Goal: Obtain resource: Download file/media

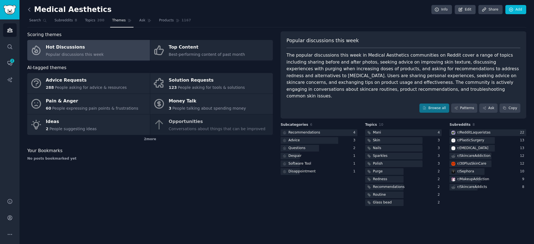
click at [27, 10] on icon at bounding box center [29, 10] width 6 height 6
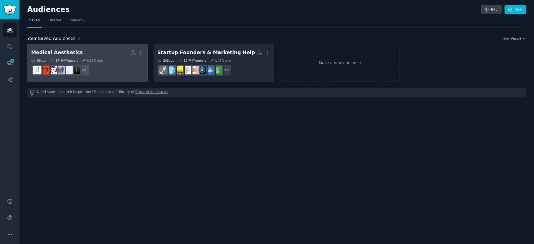
click at [99, 49] on h2 "Medical Aesthetics More" at bounding box center [87, 53] width 113 height 10
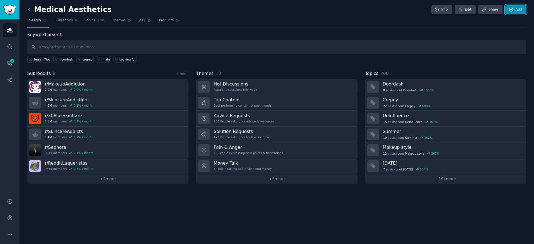
click at [509, 11] on icon at bounding box center [510, 9] width 5 height 5
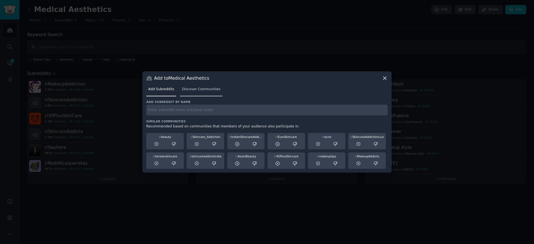
click at [205, 91] on link "Discover Communities" at bounding box center [201, 90] width 42 height 11
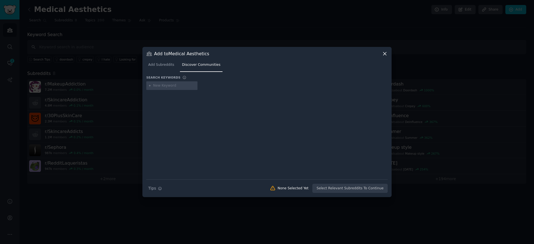
click at [384, 54] on icon at bounding box center [384, 53] width 3 height 3
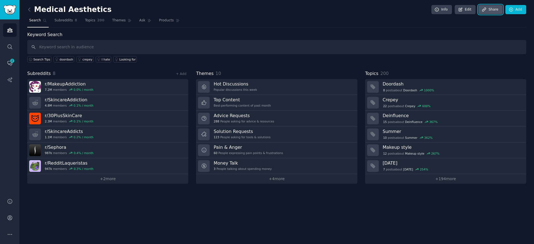
click at [486, 9] on icon at bounding box center [483, 9] width 5 height 5
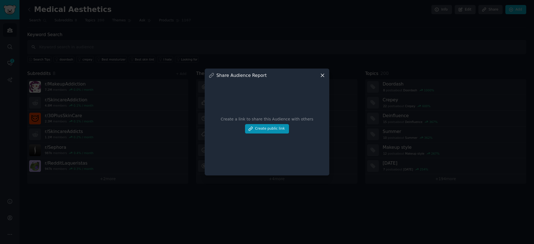
click at [322, 75] on icon at bounding box center [322, 76] width 6 height 6
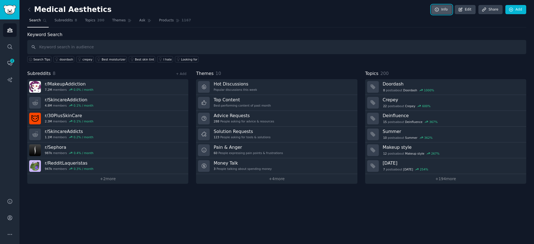
click at [445, 11] on link "Info" at bounding box center [441, 9] width 21 height 9
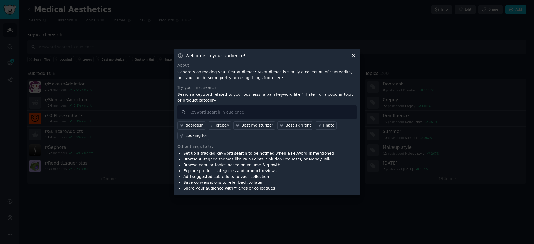
click at [354, 56] on icon at bounding box center [353, 55] width 3 height 3
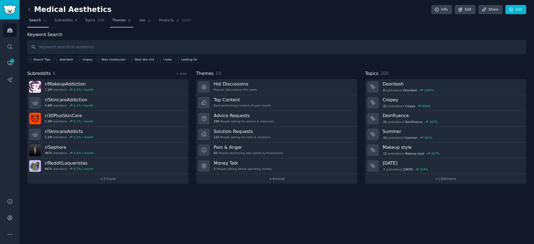
click at [113, 21] on span "Themes" at bounding box center [119, 20] width 14 height 5
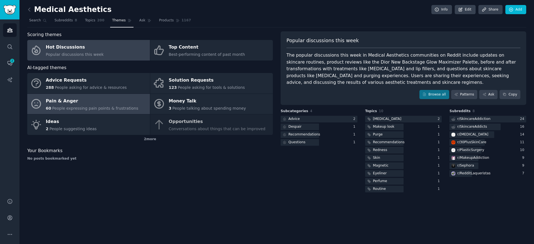
click at [71, 101] on div "Pain & Anger" at bounding box center [92, 101] width 93 height 9
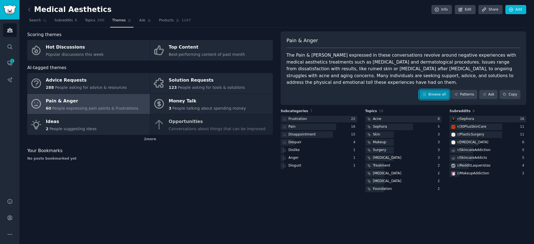
click at [431, 90] on link "Browse all" at bounding box center [434, 94] width 30 height 9
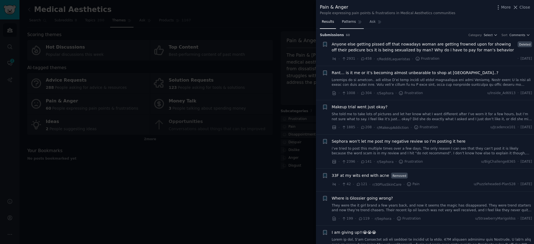
click at [351, 23] on span "Patterns" at bounding box center [349, 21] width 14 height 5
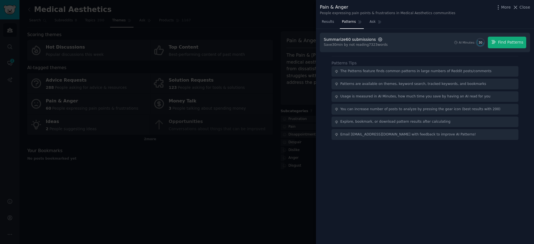
click at [377, 39] on icon "button" at bounding box center [379, 39] width 5 height 5
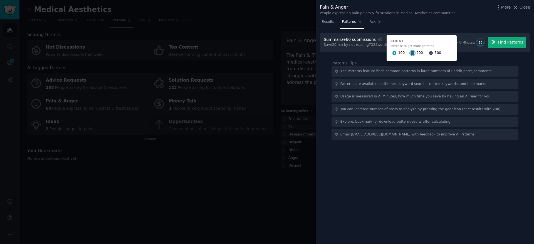
click at [410, 52] on input "200" at bounding box center [412, 53] width 4 height 4
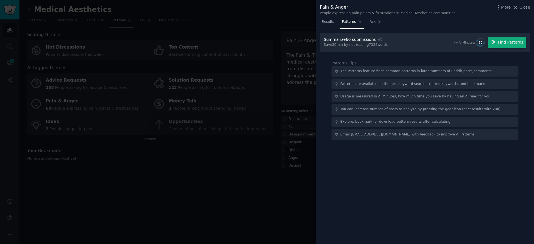
click at [261, 190] on div at bounding box center [267, 122] width 534 height 244
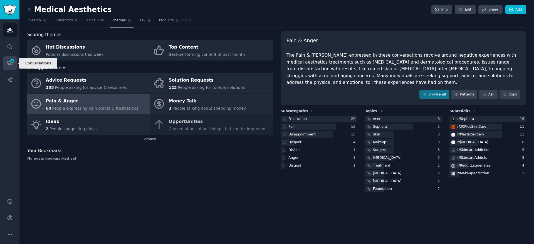
click at [9, 63] on icon "Sidebar" at bounding box center [10, 63] width 6 height 6
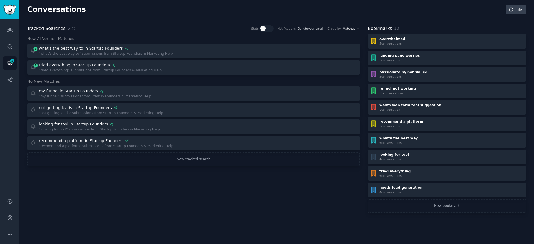
click at [355, 28] on button "Matches" at bounding box center [351, 29] width 17 height 4
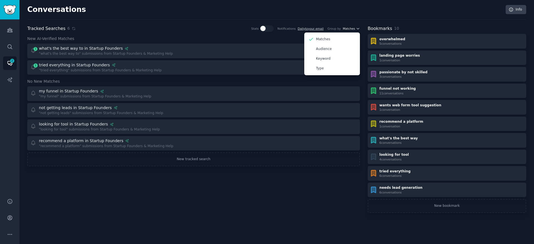
click at [355, 28] on button "Matches" at bounding box center [351, 29] width 17 height 4
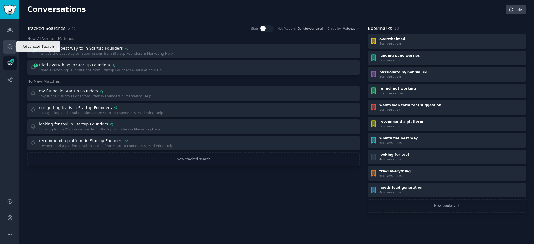
click at [8, 48] on icon "Sidebar" at bounding box center [10, 47] width 6 height 6
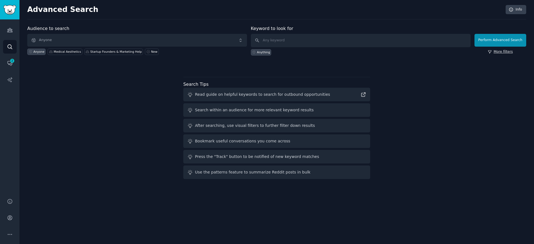
click at [505, 52] on link "More filters" at bounding box center [499, 51] width 25 height 5
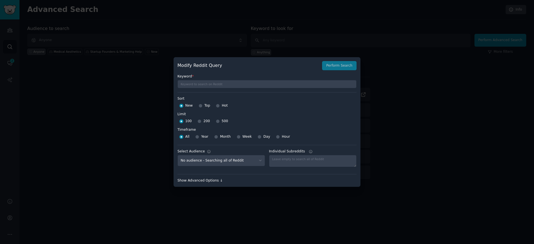
click at [208, 180] on div "Show Advanced Options ↓" at bounding box center [266, 180] width 179 height 5
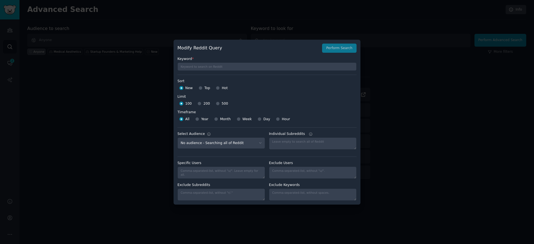
drag, startPoint x: 433, startPoint y: 141, endPoint x: 431, endPoint y: 139, distance: 3.5
click at [434, 141] on div at bounding box center [267, 122] width 534 height 244
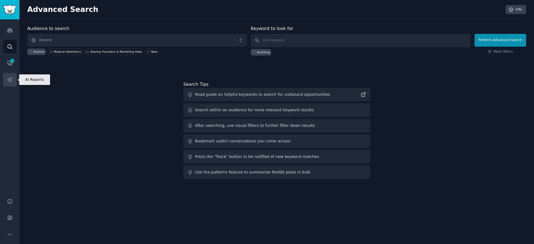
click at [10, 78] on icon "Sidebar" at bounding box center [10, 80] width 6 height 6
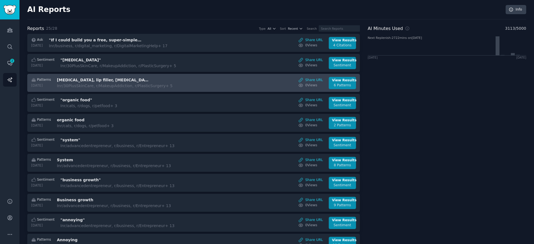
click at [99, 83] on div "In r/30PlusSkinCare, r/MakeupAddiction, r/PlasticSurgery + 5" at bounding box center [115, 86] width 116 height 6
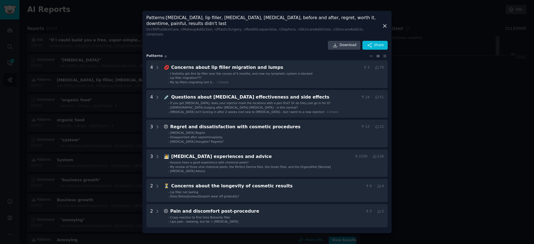
click at [384, 26] on icon at bounding box center [384, 25] width 3 height 3
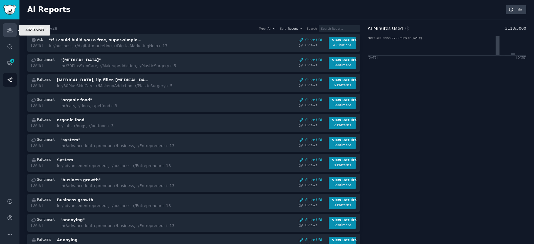
click at [13, 31] on link "Audiences" at bounding box center [10, 30] width 14 height 14
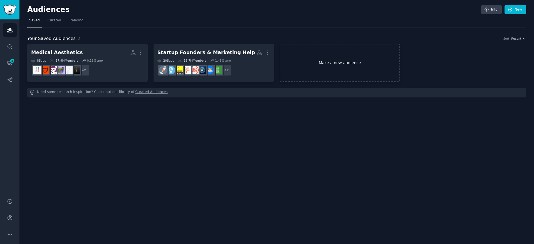
click at [302, 66] on link "Make a new audience" at bounding box center [340, 63] width 120 height 38
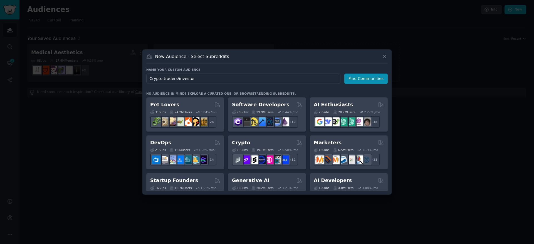
type input "Crypto traders/investors"
click button "Find Communities" at bounding box center [365, 79] width 43 height 10
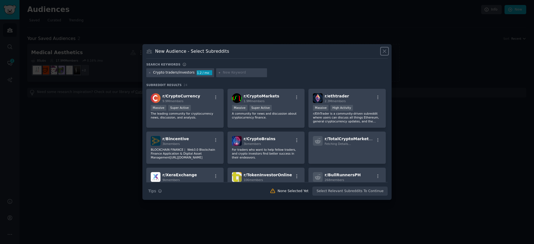
click at [387, 51] on button at bounding box center [384, 51] width 6 height 6
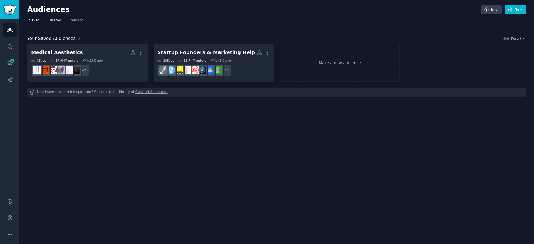
click at [54, 19] on span "Curated" at bounding box center [55, 20] width 14 height 5
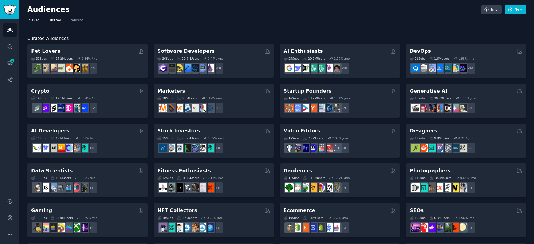
click at [34, 20] on span "Saved" at bounding box center [34, 20] width 11 height 5
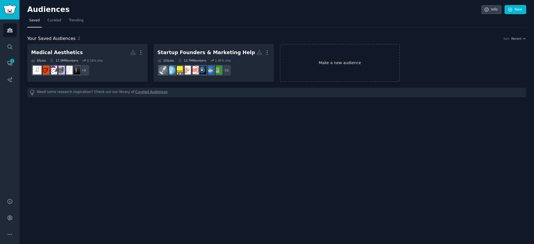
click at [314, 58] on link "Make a new audience" at bounding box center [340, 63] width 120 height 38
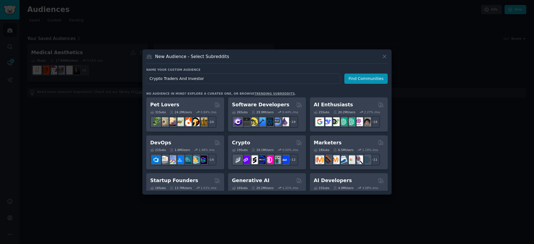
type input "Crypto Traders And Investors"
click button "Find Communities" at bounding box center [365, 79] width 43 height 10
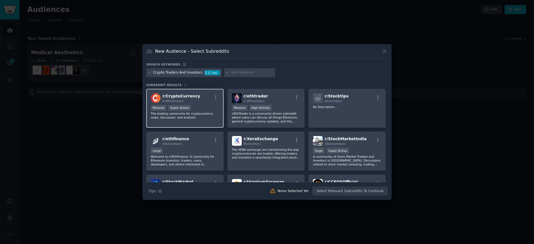
click at [199, 98] on div "r/ CryptoCurrency 9.9M members" at bounding box center [185, 98] width 68 height 10
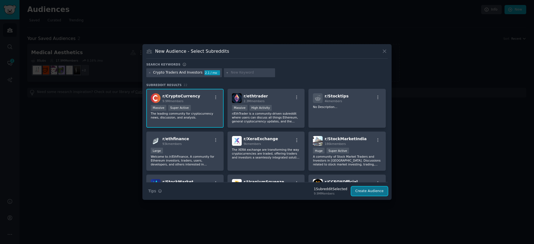
click at [360, 192] on button "Create Audience" at bounding box center [369, 191] width 37 height 9
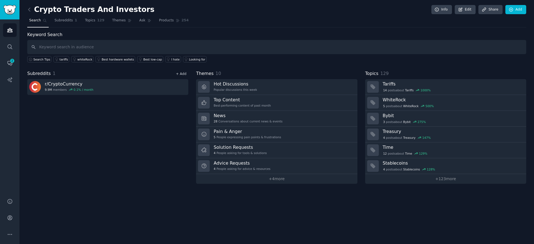
click at [179, 73] on link "+ Add" at bounding box center [181, 74] width 11 height 4
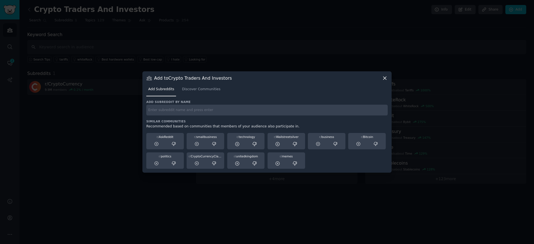
click at [185, 109] on input "text" at bounding box center [266, 110] width 241 height 11
type input "r/bitcoin"
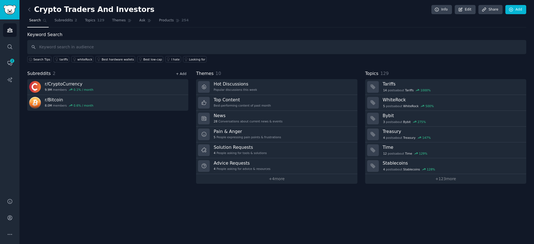
click at [185, 73] on link "+ Add" at bounding box center [181, 74] width 11 height 4
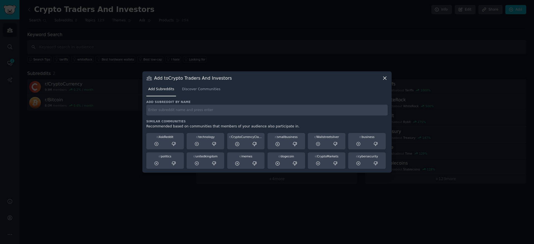
click at [175, 107] on input "text" at bounding box center [266, 110] width 241 height 11
click at [163, 112] on input "text" at bounding box center [266, 110] width 241 height 11
paste input "r/ethtrader"
type input "r/ethtrader"
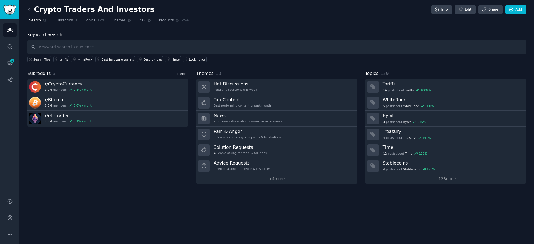
click at [180, 73] on link "+ Add" at bounding box center [181, 74] width 11 height 4
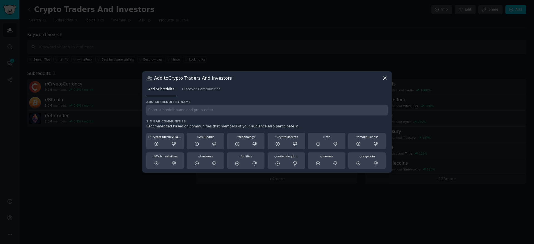
click at [173, 109] on input "text" at bounding box center [266, 110] width 241 height 11
paste input "r/altcoin"
type input "r/altcoin"
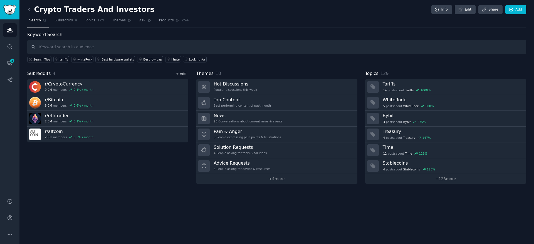
click at [182, 74] on link "+ Add" at bounding box center [181, 74] width 11 height 4
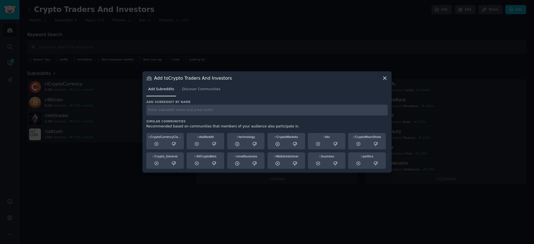
click at [160, 110] on input "text" at bounding box center [266, 110] width 241 height 11
paste input "r/cryptomarkets"
type input "r/cryptomarkets"
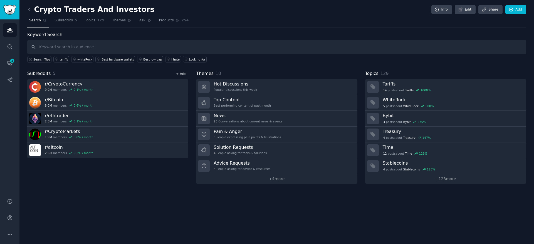
click at [183, 74] on link "+ Add" at bounding box center [181, 74] width 11 height 4
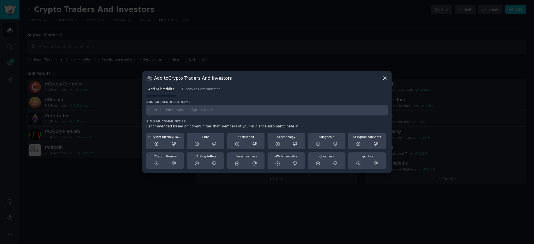
click at [180, 111] on input "text" at bounding box center [266, 110] width 241 height 11
paste input "r/cryptoinvesting"
type input "r/cryptoinvesting"
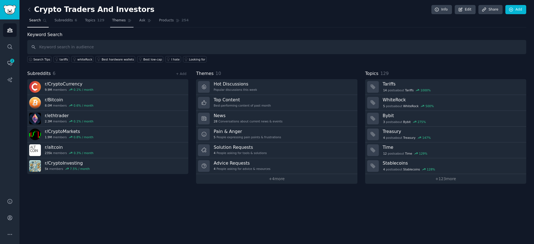
click at [114, 20] on span "Themes" at bounding box center [119, 20] width 14 height 5
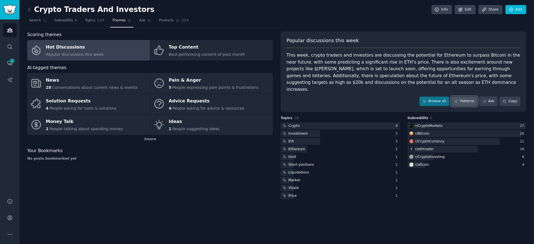
click at [460, 97] on link "Patterns" at bounding box center [464, 101] width 26 height 9
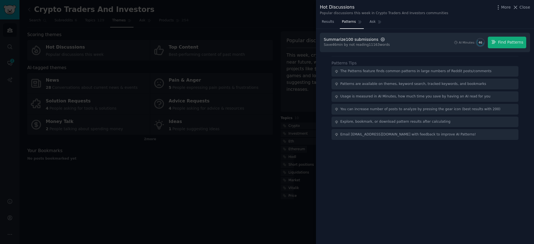
click at [380, 38] on icon "button" at bounding box center [382, 39] width 5 height 5
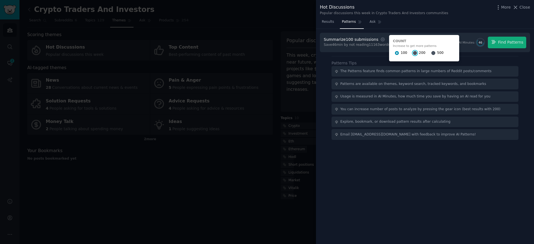
click at [413, 52] on input "200" at bounding box center [415, 53] width 4 height 4
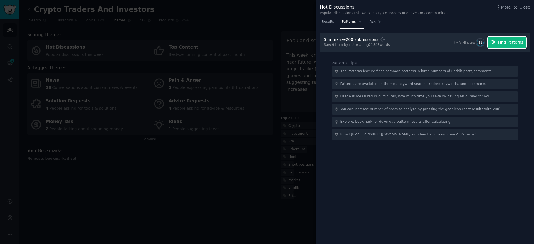
click at [501, 44] on span "Find Patterns" at bounding box center [510, 42] width 25 height 6
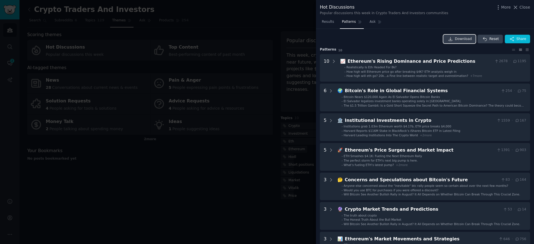
click at [452, 40] on icon at bounding box center [450, 39] width 5 height 5
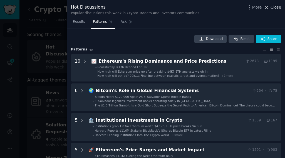
click at [269, 7] on icon at bounding box center [266, 7] width 6 height 6
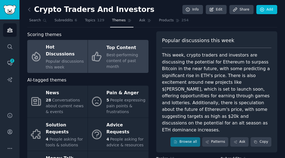
click at [118, 56] on span "Best-performing content of past month" at bounding box center [122, 61] width 32 height 16
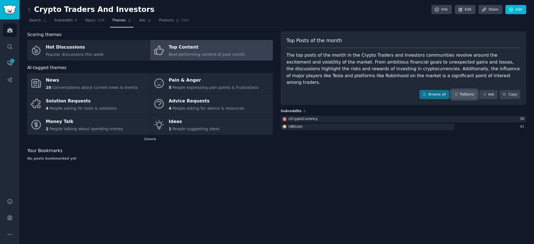
click at [456, 90] on link "Patterns" at bounding box center [464, 94] width 26 height 9
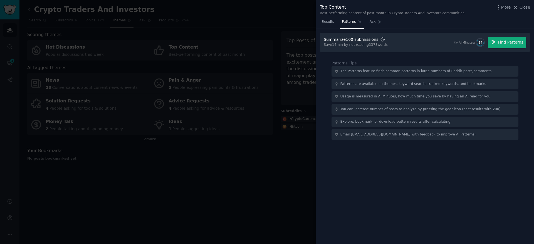
click at [380, 39] on icon "button" at bounding box center [382, 39] width 5 height 5
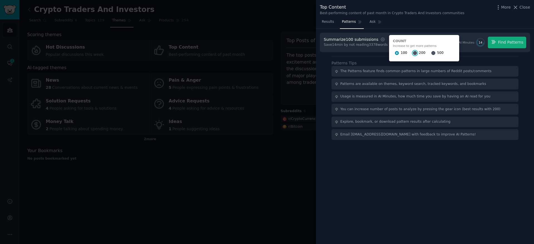
click at [413, 54] on input "200" at bounding box center [415, 53] width 4 height 4
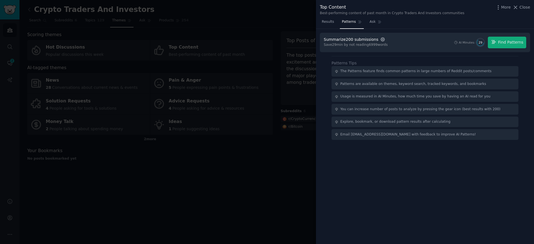
click at [380, 39] on icon "button" at bounding box center [382, 39] width 5 height 5
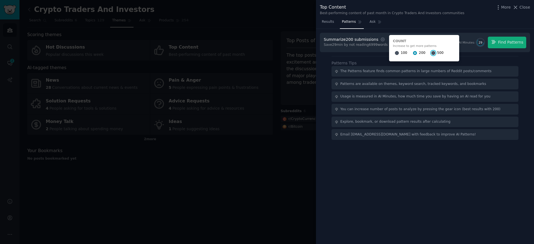
click at [431, 51] on input "500" at bounding box center [433, 53] width 4 height 4
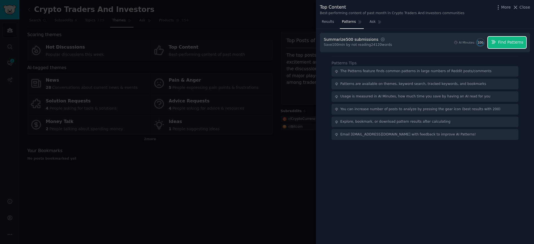
click at [503, 44] on span "Find Patterns" at bounding box center [510, 42] width 25 height 6
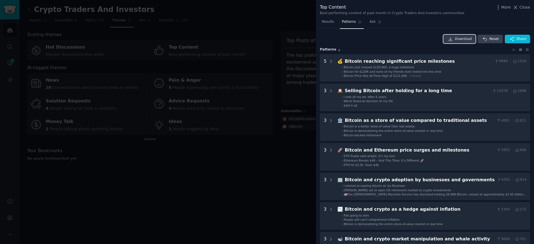
click at [464, 40] on span "Download" at bounding box center [463, 39] width 17 height 5
click at [516, 8] on icon at bounding box center [515, 7] width 3 height 3
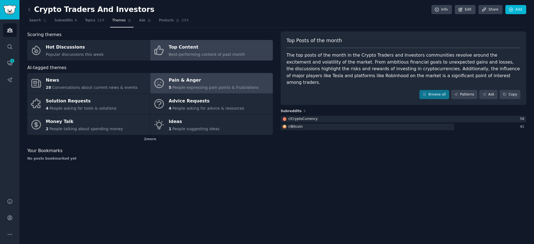
click at [187, 81] on div "Pain & Anger" at bounding box center [214, 80] width 90 height 9
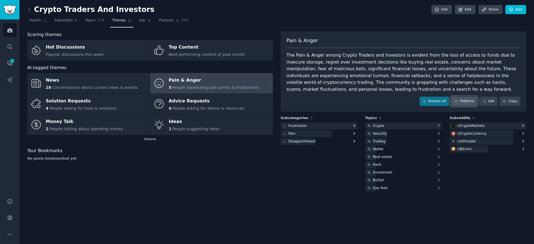
click at [457, 101] on icon at bounding box center [455, 101] width 3 height 3
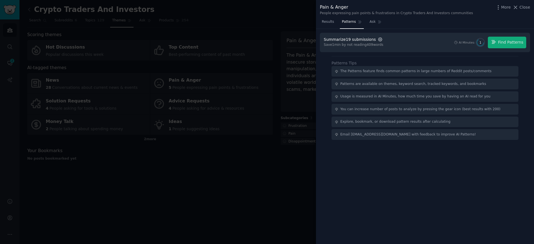
click at [377, 37] on icon "button" at bounding box center [379, 39] width 5 height 5
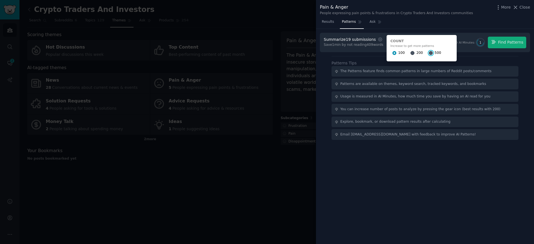
click at [429, 53] on input "500" at bounding box center [431, 53] width 4 height 4
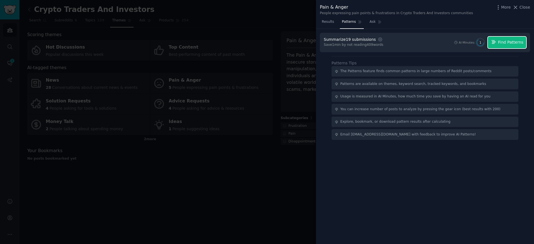
click at [498, 42] on button "Find Patterns" at bounding box center [506, 43] width 38 height 12
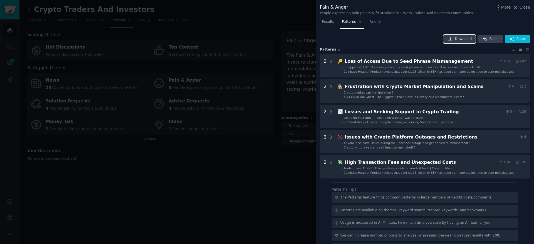
click at [459, 39] on span "Download" at bounding box center [463, 39] width 17 height 5
click at [518, 8] on icon at bounding box center [515, 7] width 6 height 6
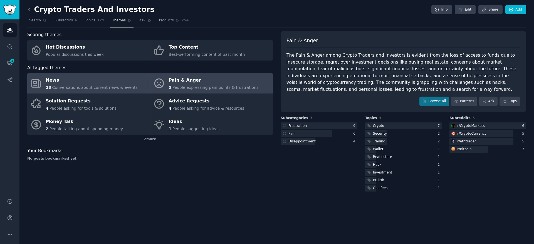
click at [100, 80] on div "News" at bounding box center [92, 80] width 92 height 9
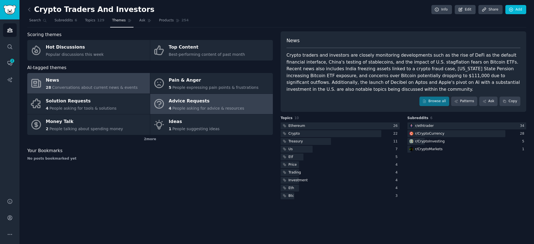
click at [180, 104] on div "Advice Requests" at bounding box center [207, 101] width 76 height 9
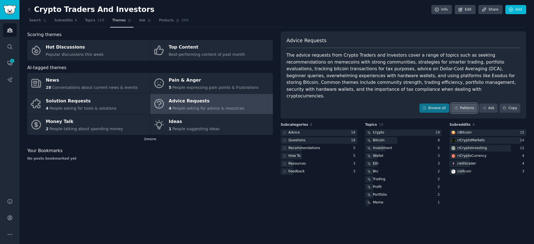
click at [462, 104] on link "Patterns" at bounding box center [464, 108] width 26 height 9
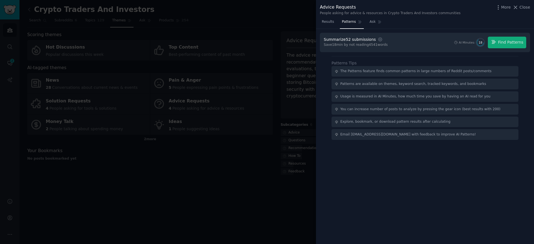
drag, startPoint x: 375, startPoint y: 39, endPoint x: 379, endPoint y: 41, distance: 5.0
click at [377, 39] on icon "button" at bounding box center [379, 39] width 5 height 5
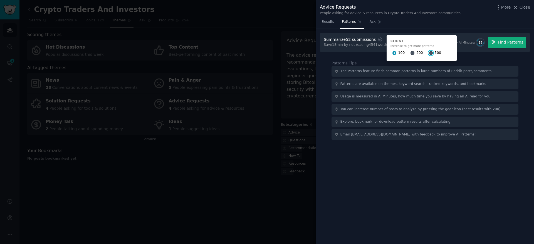
click at [429, 53] on input "500" at bounding box center [431, 53] width 4 height 4
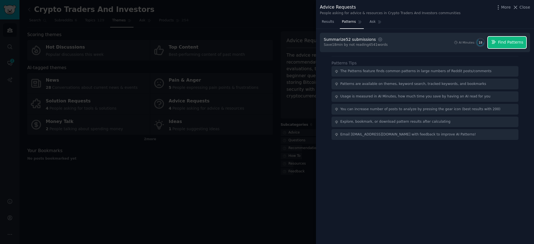
click at [500, 44] on span "Find Patterns" at bounding box center [510, 42] width 25 height 6
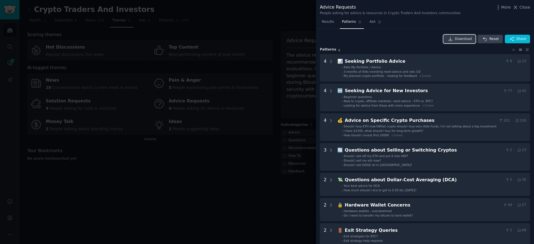
click at [452, 39] on icon at bounding box center [450, 39] width 5 height 5
click at [518, 6] on icon at bounding box center [515, 7] width 6 height 6
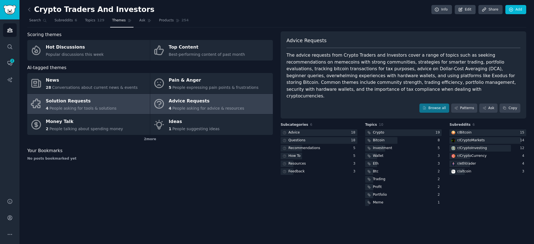
click at [94, 106] on span "People asking for tools & solutions" at bounding box center [82, 108] width 67 height 4
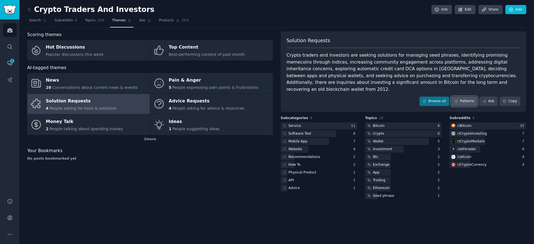
click at [465, 97] on link "Patterns" at bounding box center [464, 101] width 26 height 9
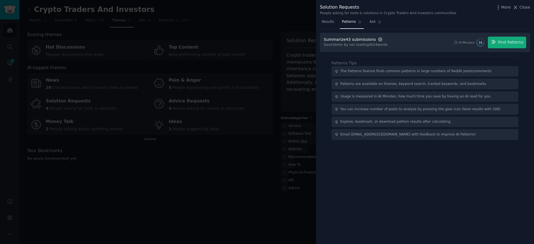
click at [377, 37] on icon "button" at bounding box center [379, 39] width 5 height 5
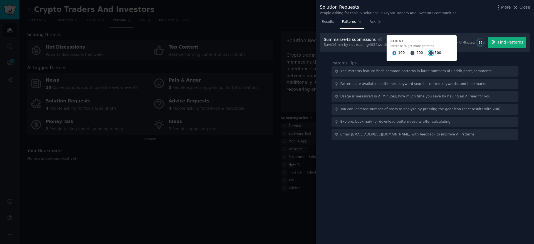
click at [429, 53] on input "500" at bounding box center [431, 53] width 4 height 4
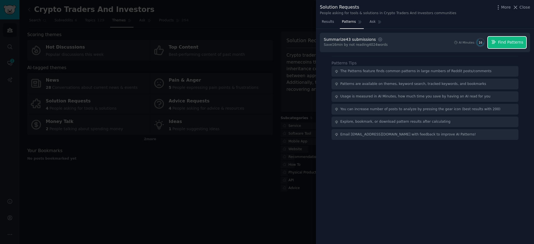
click at [496, 41] on icon "button" at bounding box center [493, 41] width 5 height 5
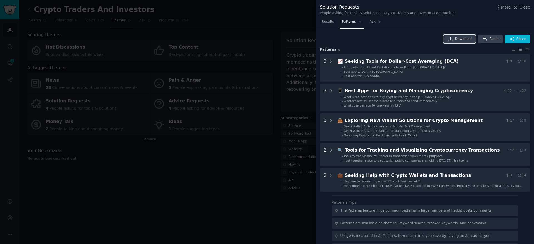
click at [451, 40] on icon at bounding box center [450, 39] width 5 height 5
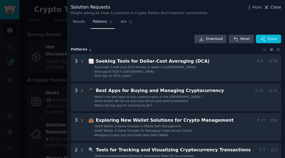
click at [269, 6] on icon at bounding box center [266, 7] width 6 height 6
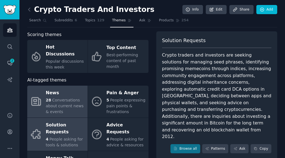
drag, startPoint x: 53, startPoint y: 92, endPoint x: 63, endPoint y: 91, distance: 10.1
click at [54, 98] on span "Conversations about current news & events" at bounding box center [65, 106] width 38 height 16
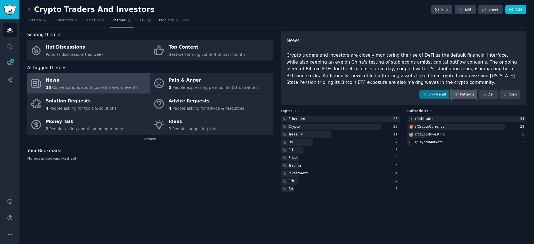
click at [458, 94] on icon at bounding box center [456, 95] width 4 height 4
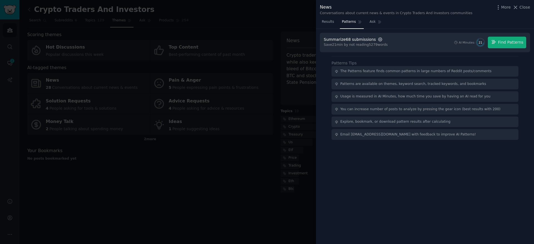
click at [377, 38] on icon "button" at bounding box center [379, 39] width 5 height 5
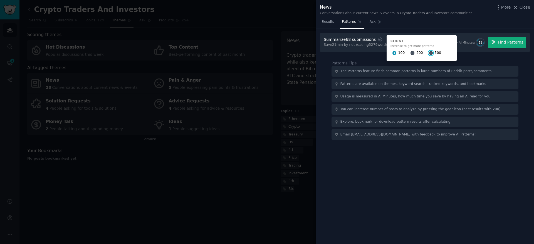
click at [429, 53] on input "500" at bounding box center [431, 53] width 4 height 4
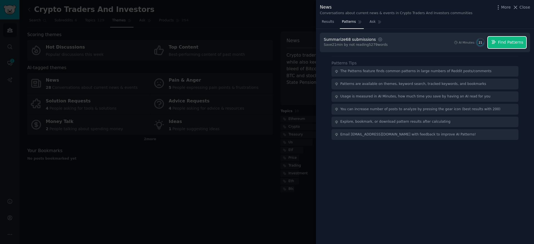
click at [509, 43] on span "Find Patterns" at bounding box center [510, 42] width 25 height 6
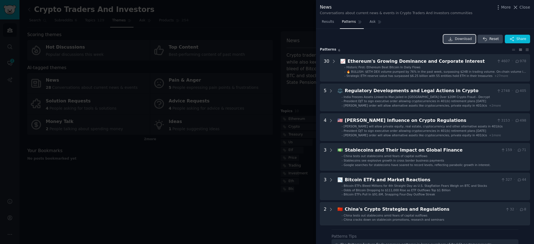
click at [455, 38] on link "Download" at bounding box center [459, 39] width 33 height 9
click at [518, 7] on icon at bounding box center [515, 7] width 6 height 6
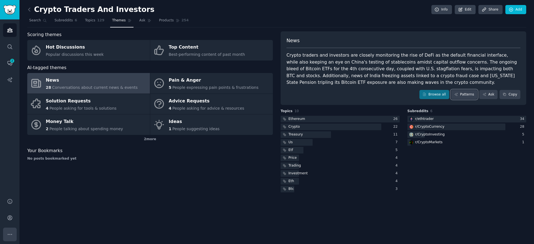
click at [10, 235] on icon "Sidebar" at bounding box center [10, 235] width 6 height 6
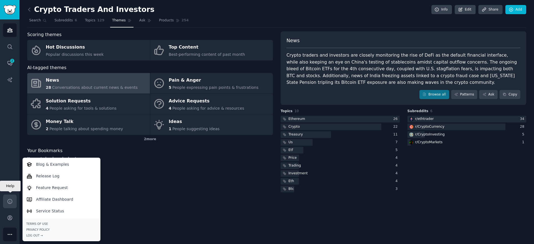
click at [8, 202] on icon "Sidebar" at bounding box center [10, 202] width 6 height 6
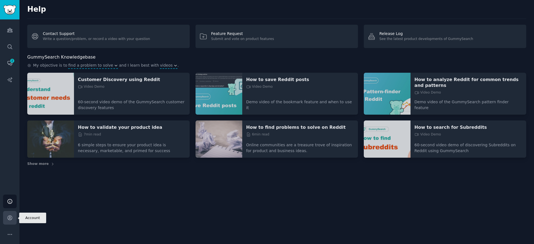
click at [9, 218] on icon "Sidebar" at bounding box center [10, 218] width 6 height 6
